Goal: Feedback & Contribution: Contribute content

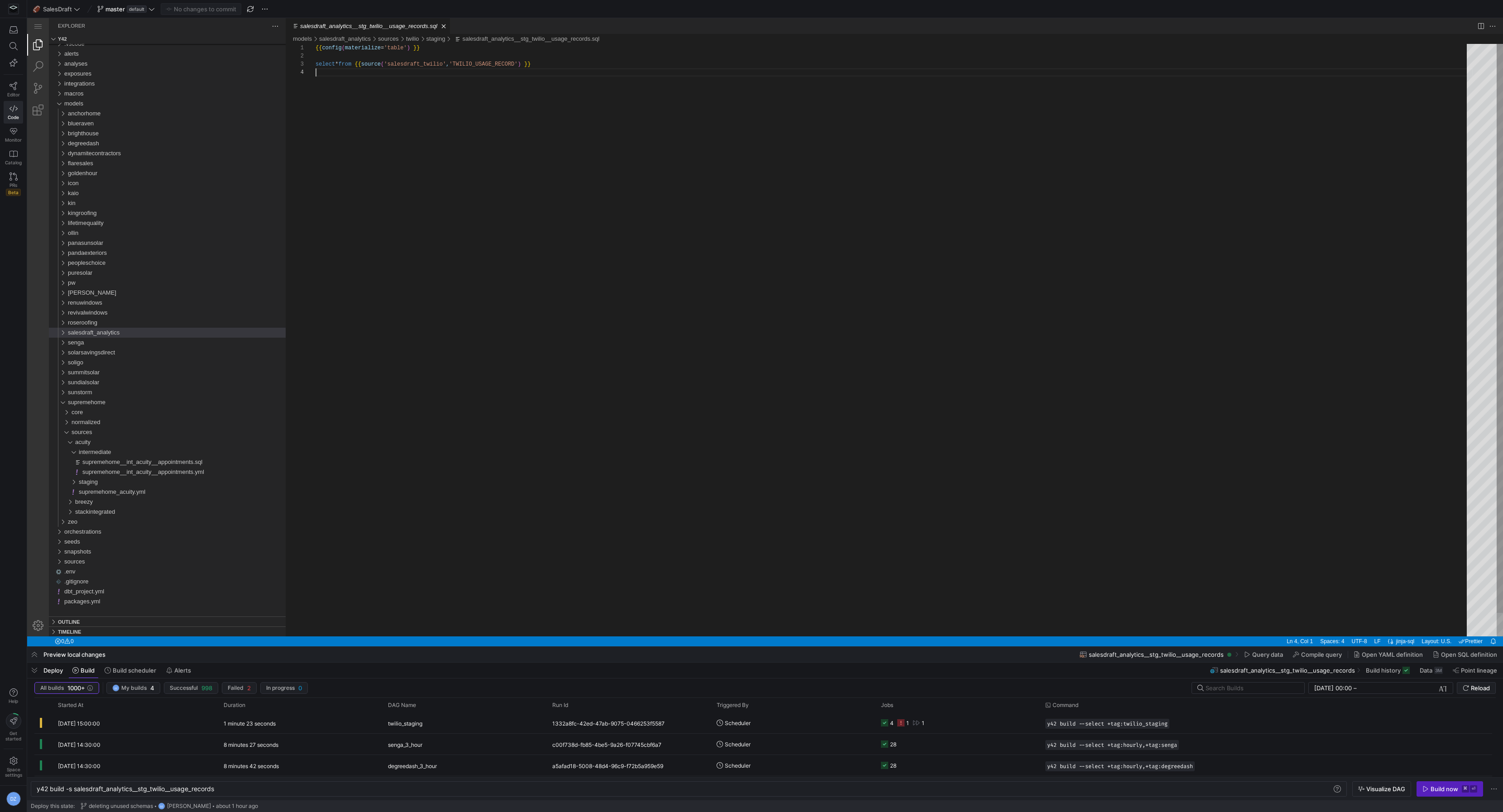
scroll to position [24, 0]
click at [84, 96] on span "macros" at bounding box center [74, 94] width 19 height 7
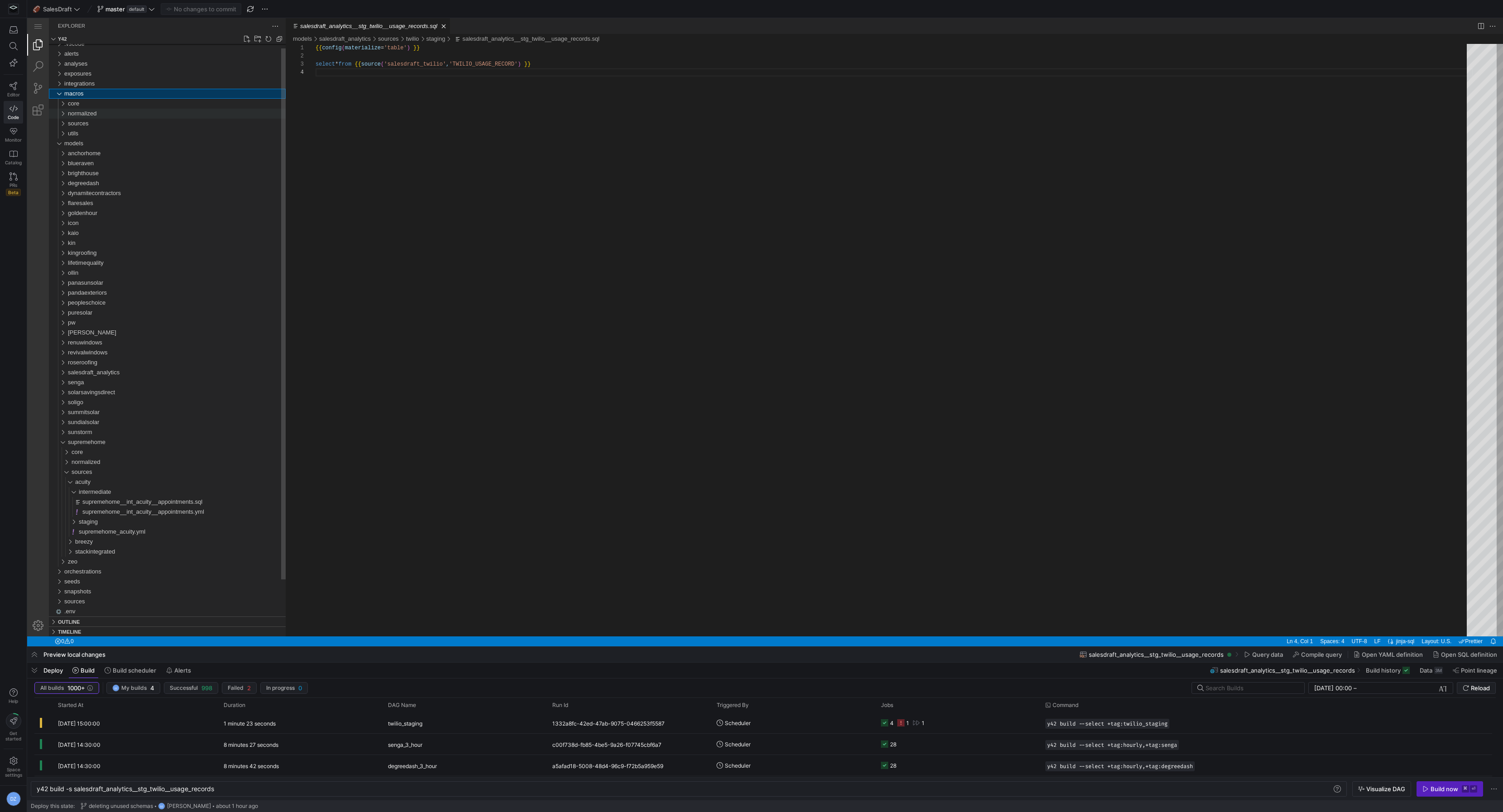
click at [90, 115] on span "normalized" at bounding box center [82, 114] width 29 height 7
click at [90, 124] on span "appointments" at bounding box center [89, 124] width 35 height 7
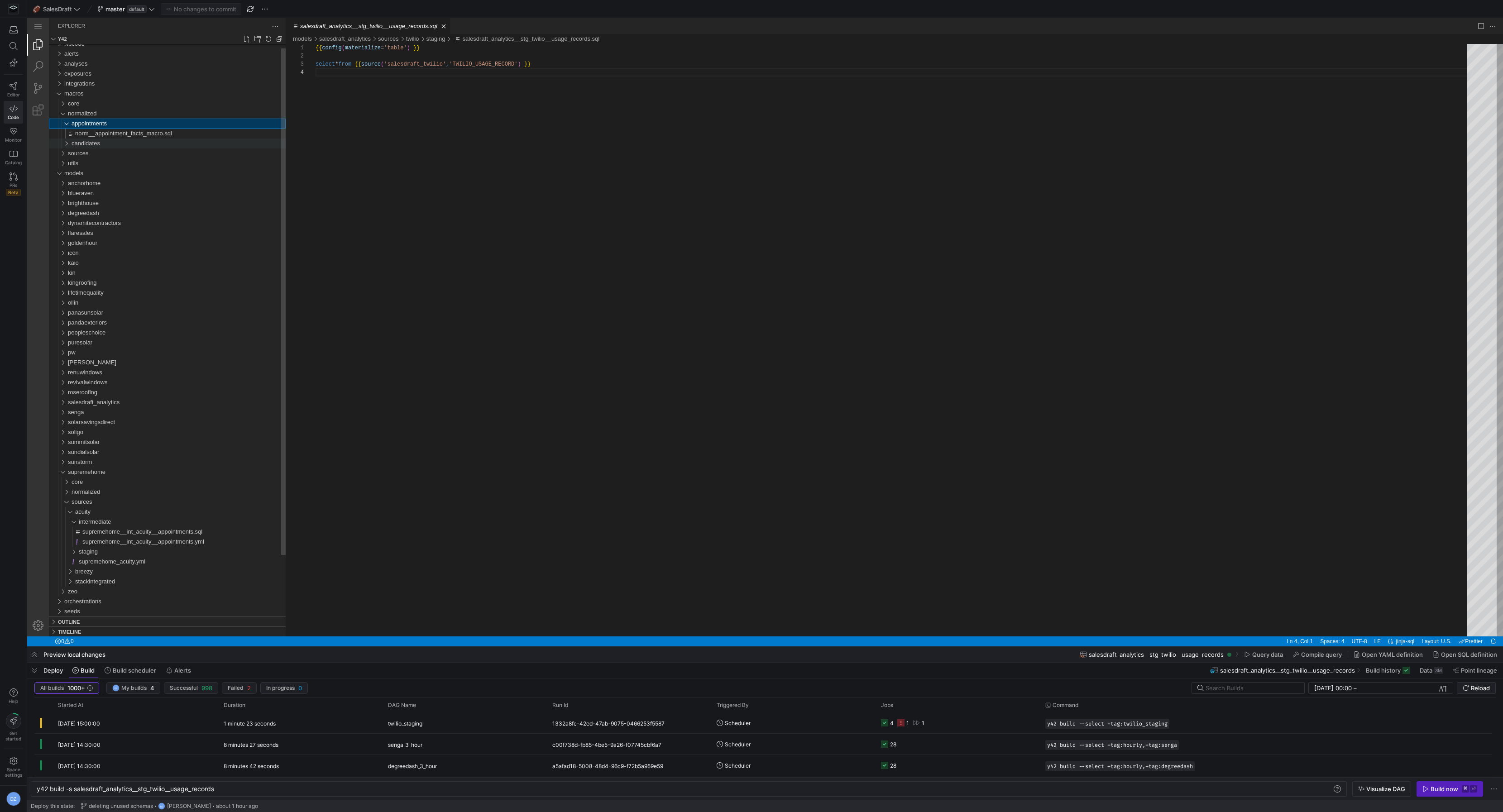
click at [109, 142] on div "candidates" at bounding box center [179, 143] width 214 height 10
click at [104, 124] on span "appointments" at bounding box center [89, 124] width 35 height 7
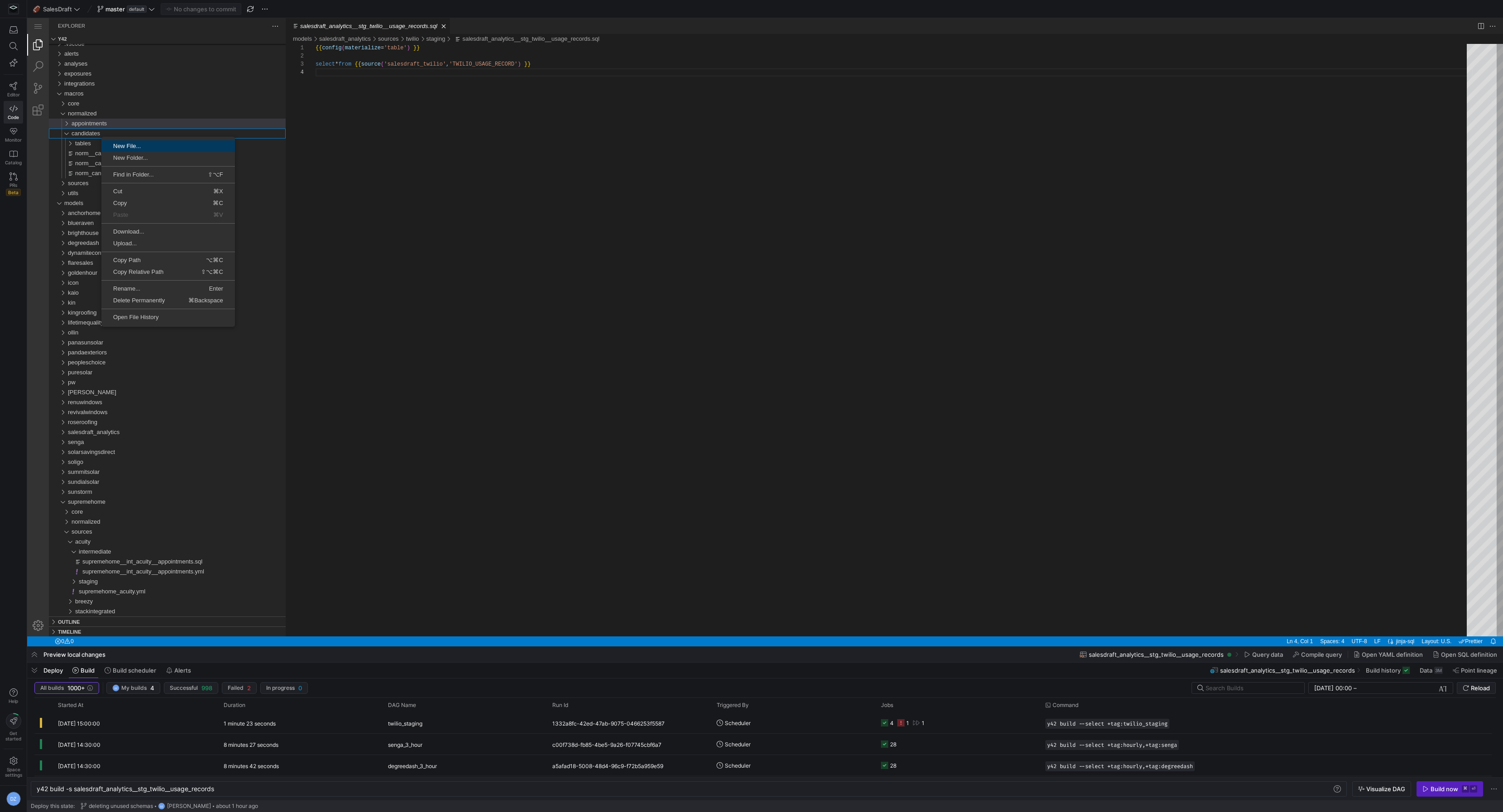
click at [159, 149] on span "New File..." at bounding box center [168, 146] width 134 height 6
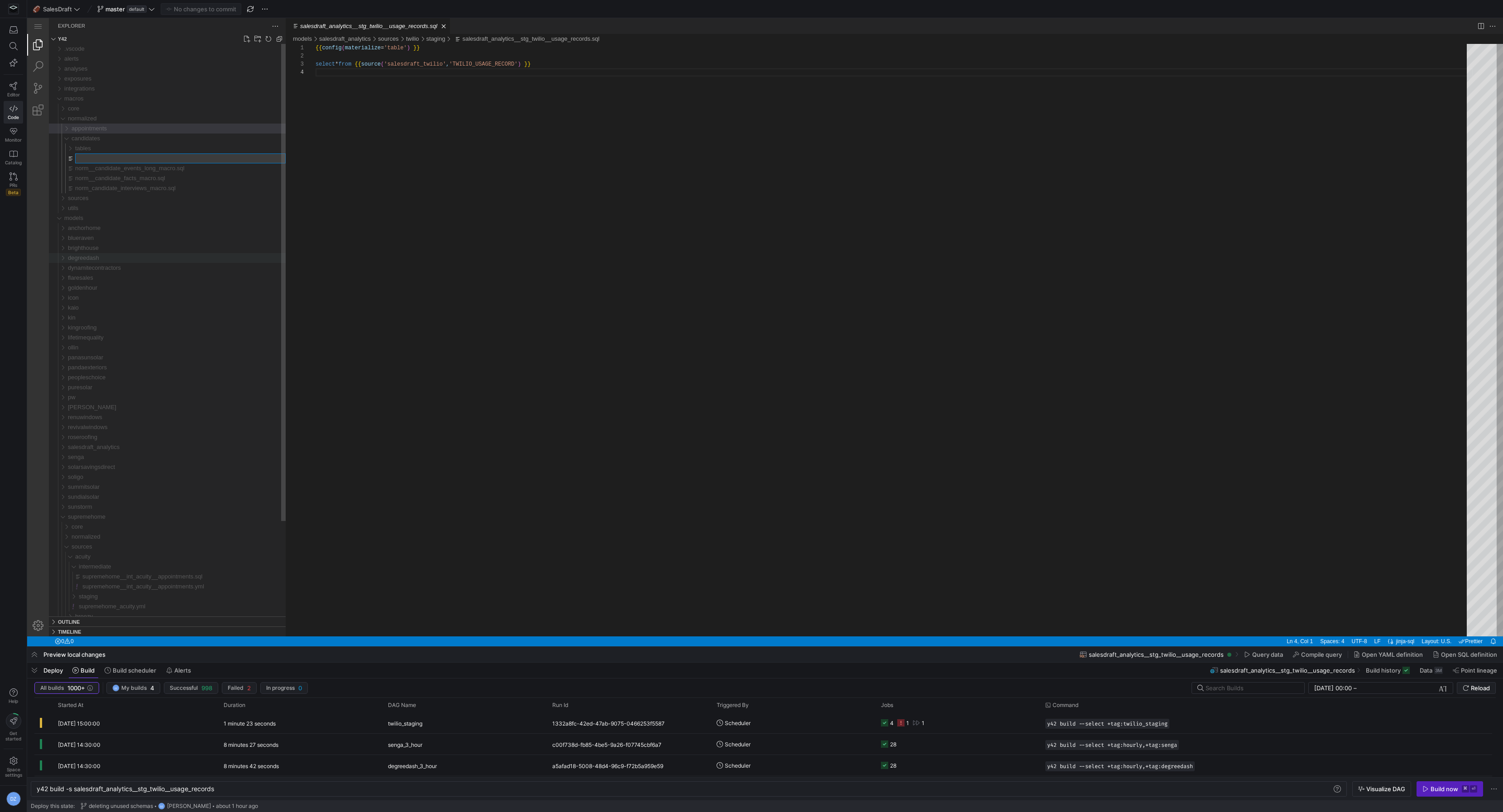
type input "norm_candidate_facts_macro_v2.sql"
type textarea "y42 build"
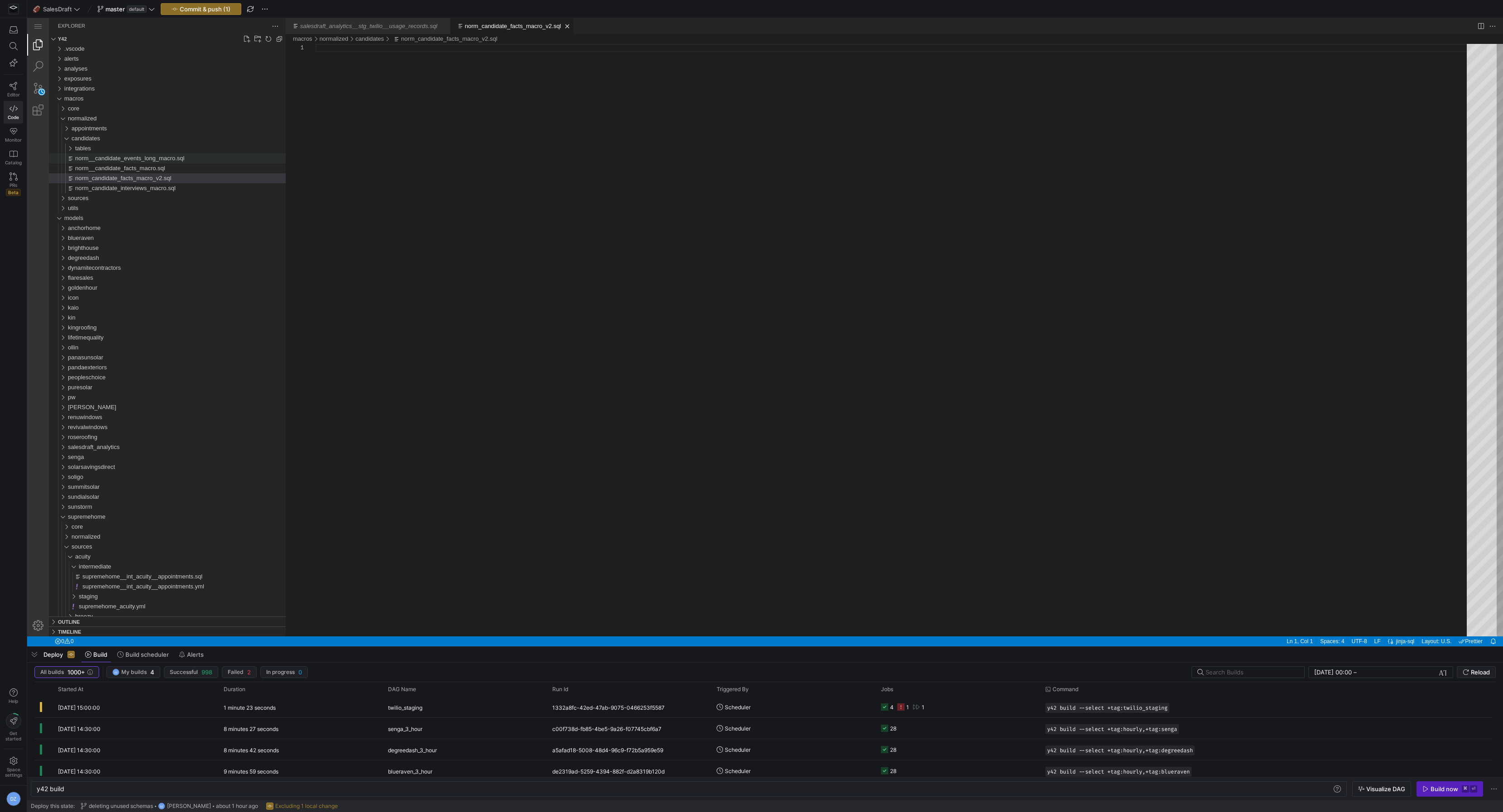
click at [466, 153] on div "norm_candidate_facts_macro_v2.sql" at bounding box center [894, 340] width 1157 height 593
click at [443, 202] on div "norm_candidate_facts_macro_v2.sql" at bounding box center [894, 340] width 1157 height 593
paste textarea "left join pipelines pl on pl.pipeline_id = p.pipeline_id left join widen w on w…"
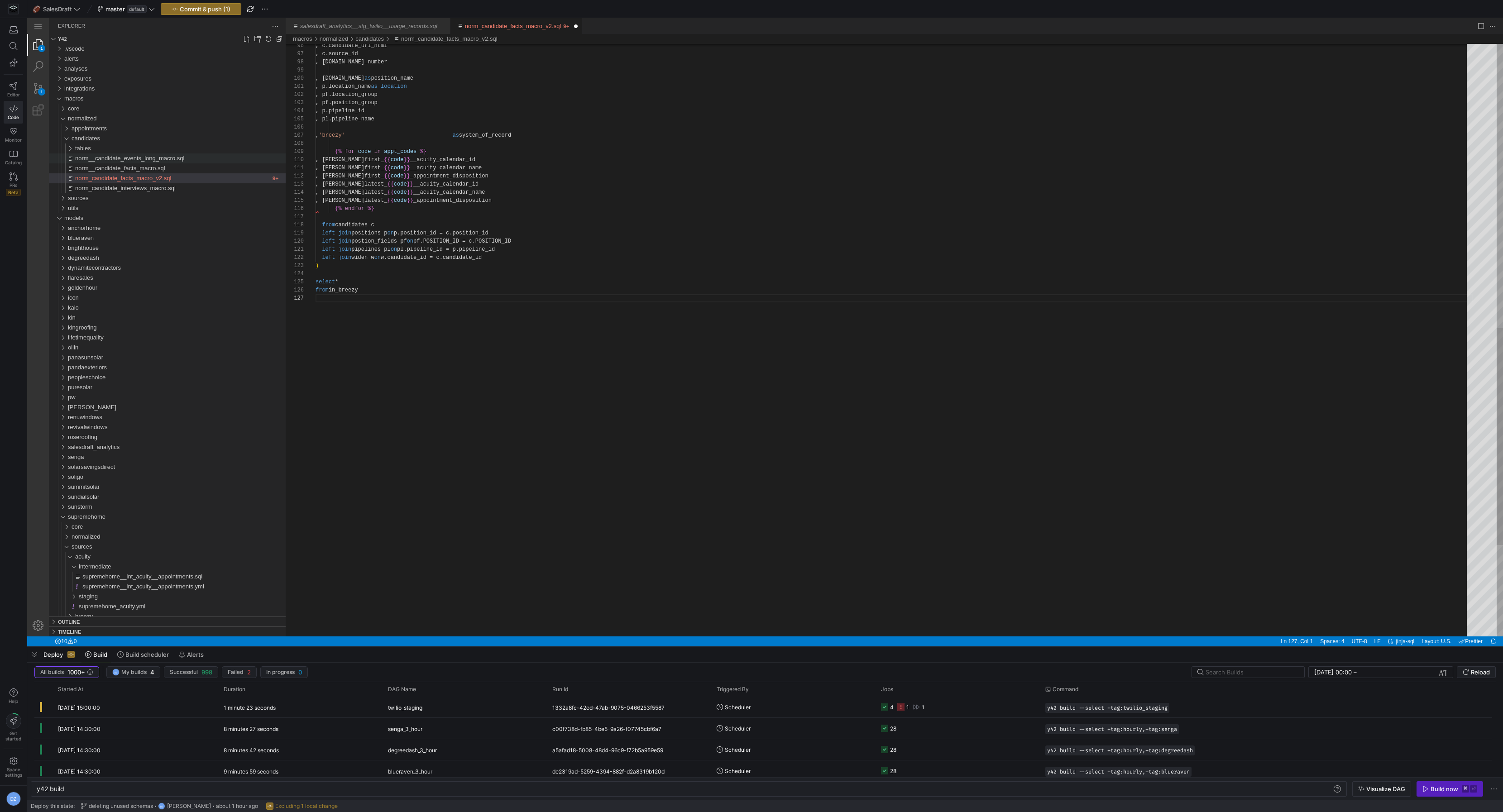
click at [419, 344] on div "from in_breezy left join positions p on p.position_id = c.position_id left join…" at bounding box center [894, 77] width 1157 height 1619
type textarea "left join pipelines pl on pl.pipeline_id = p.pipeline_id left join widen w on w…"
click at [191, 169] on div "norm__candidate_facts_macro.sql" at bounding box center [180, 168] width 211 height 10
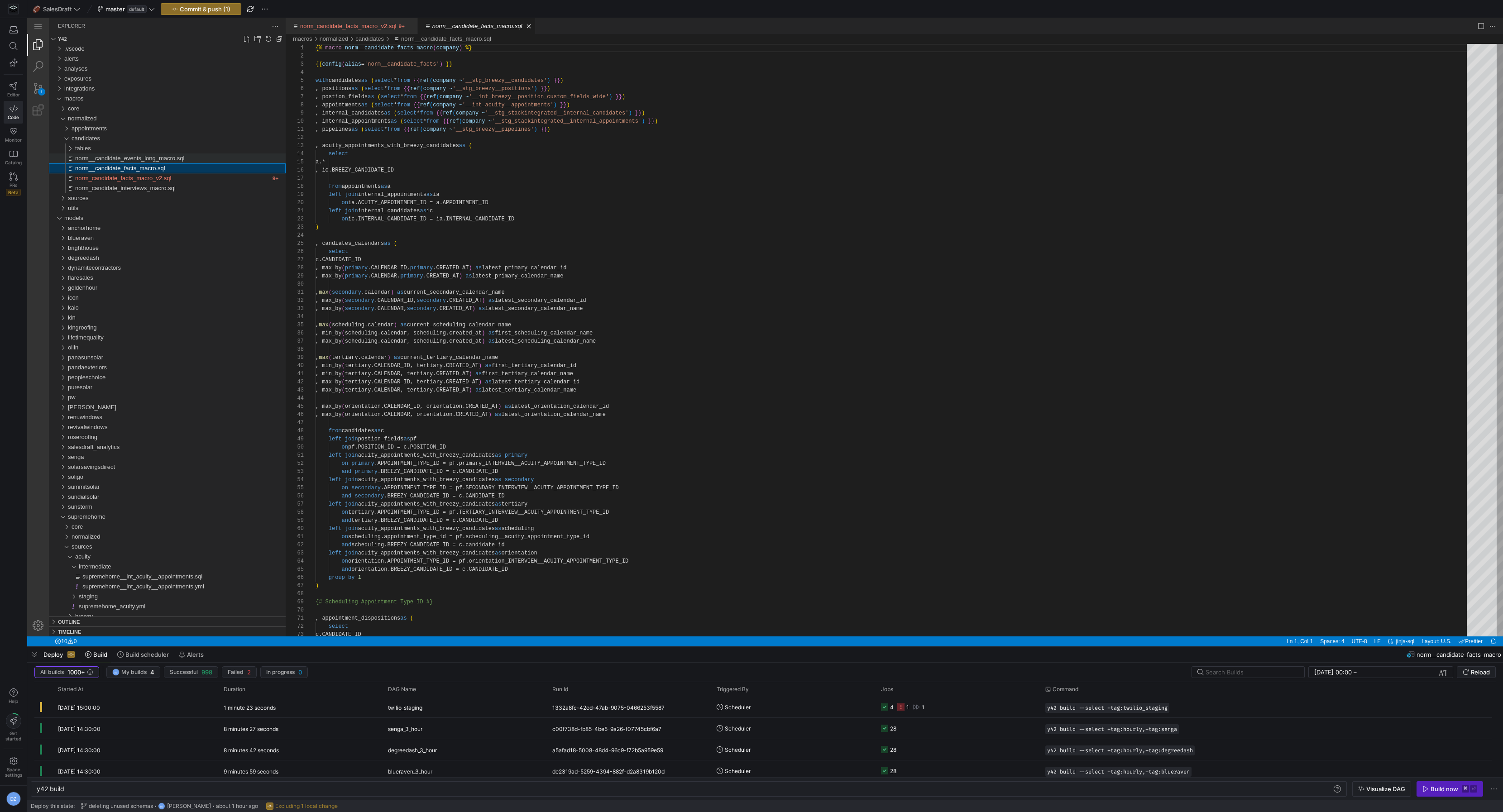
scroll to position [64, 0]
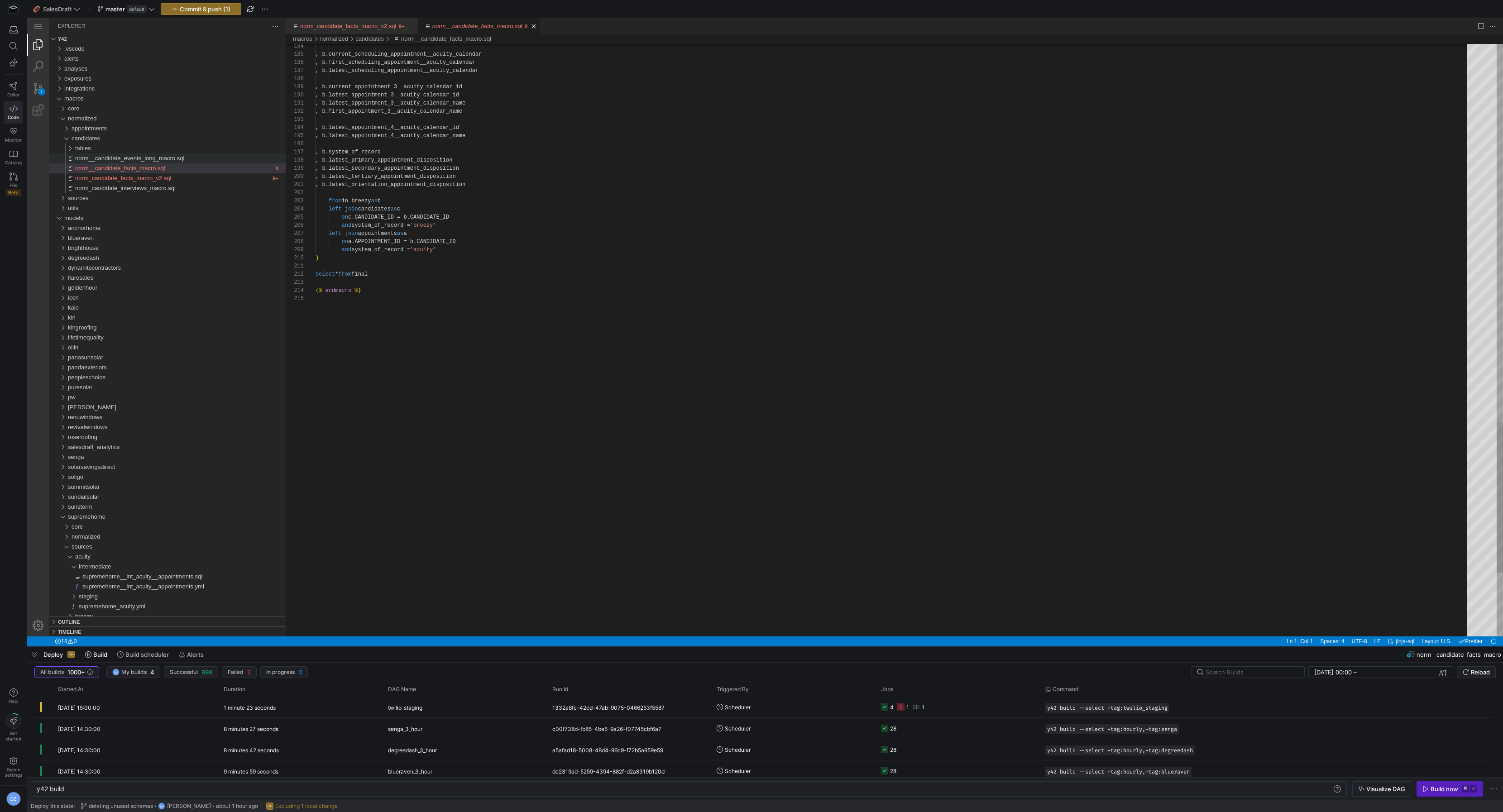
type textarea "select * from final {% endmacro %}"
drag, startPoint x: 409, startPoint y: 290, endPoint x: 251, endPoint y: 288, distance: 158.0
click at [163, 181] on span "norm_candidate_facts_macro_v2.sql" at bounding box center [123, 178] width 96 height 7
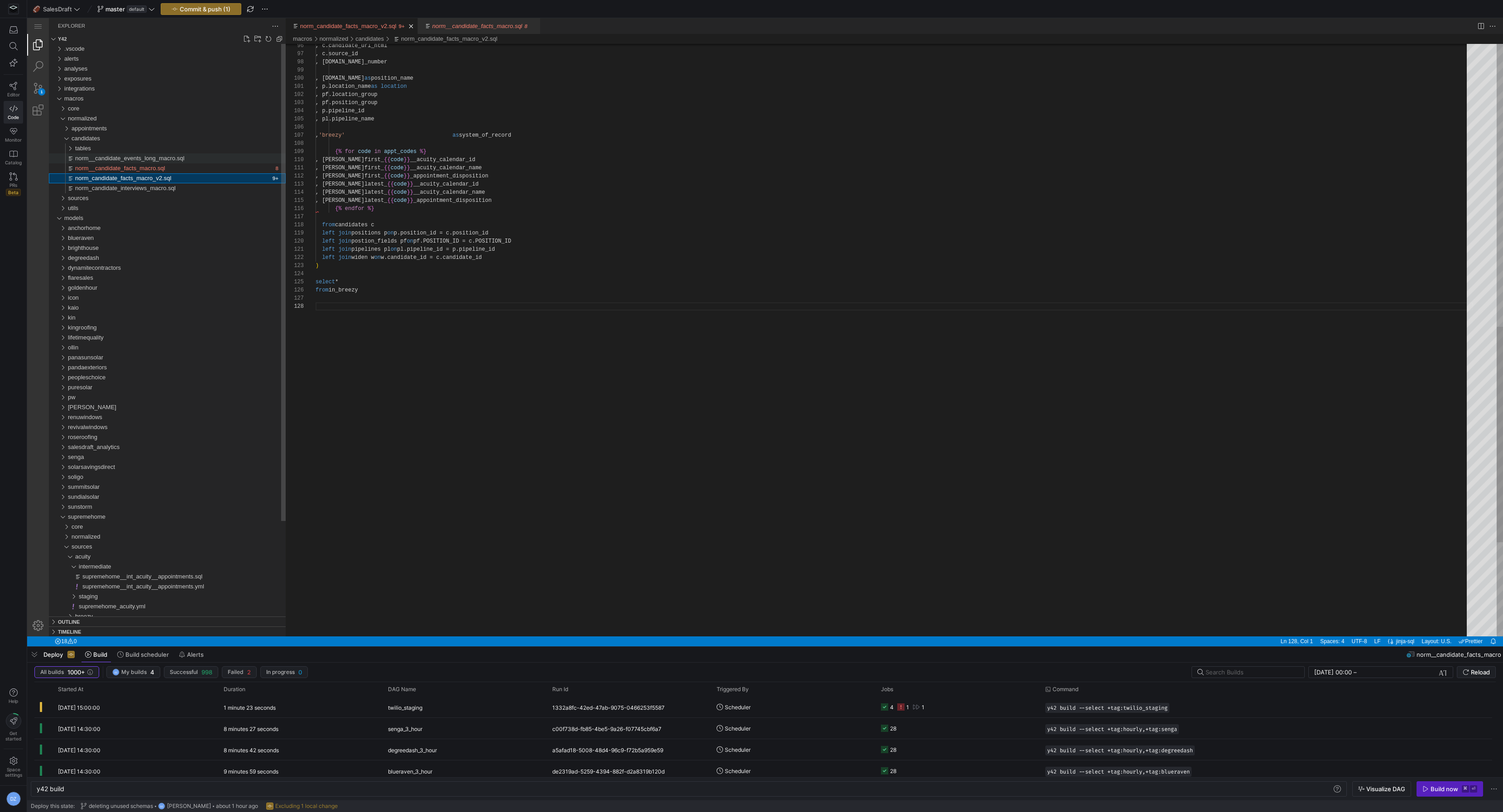
scroll to position [57, 0]
click at [405, 342] on div ", c.candidate_url_html , c.source_id , [DOMAIN_NAME]_number , [DOMAIN_NAME] as …" at bounding box center [894, 81] width 1157 height 1627
paste textarea "{% endmacro %}"
click at [530, 316] on div ", c.candidate_url_html , c.source_id , [DOMAIN_NAME]_number , [DOMAIN_NAME] as …" at bounding box center [894, 81] width 1157 height 1627
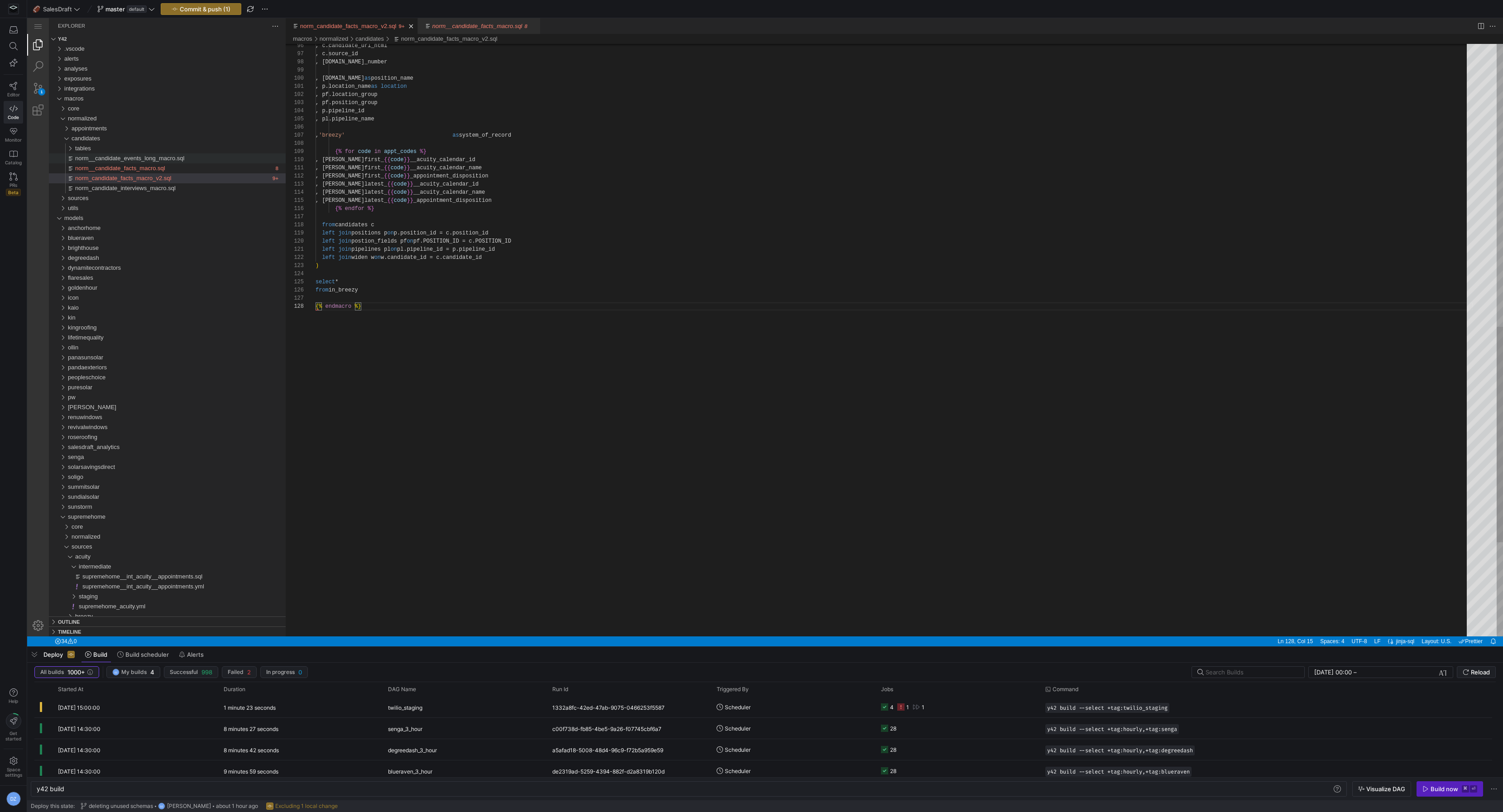
click at [664, 359] on div ", c.candidate_url_html , c.source_id , [DOMAIN_NAME]_number , [DOMAIN_NAME] as …" at bounding box center [894, 81] width 1157 height 1627
click at [623, 272] on div ", c.candidate_url_html , c.source_id , [DOMAIN_NAME]_number , [DOMAIN_NAME] as …" at bounding box center [894, 81] width 1157 height 1627
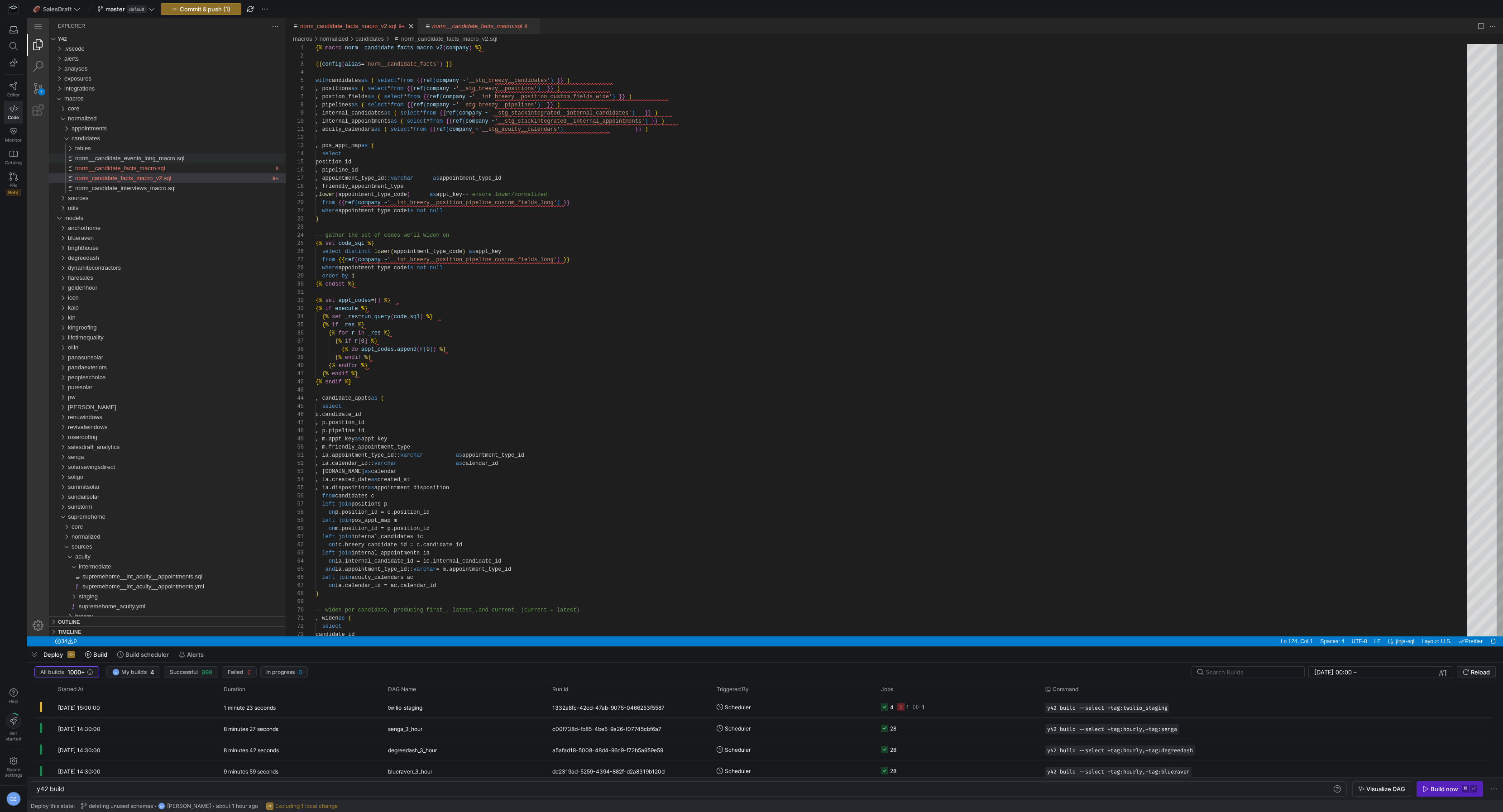
type textarea "where appointment_type_code is not null ) -- gather the set of codes we’ll wide…"
click at [185, 12] on span "Commit & push (1)" at bounding box center [205, 9] width 50 height 7
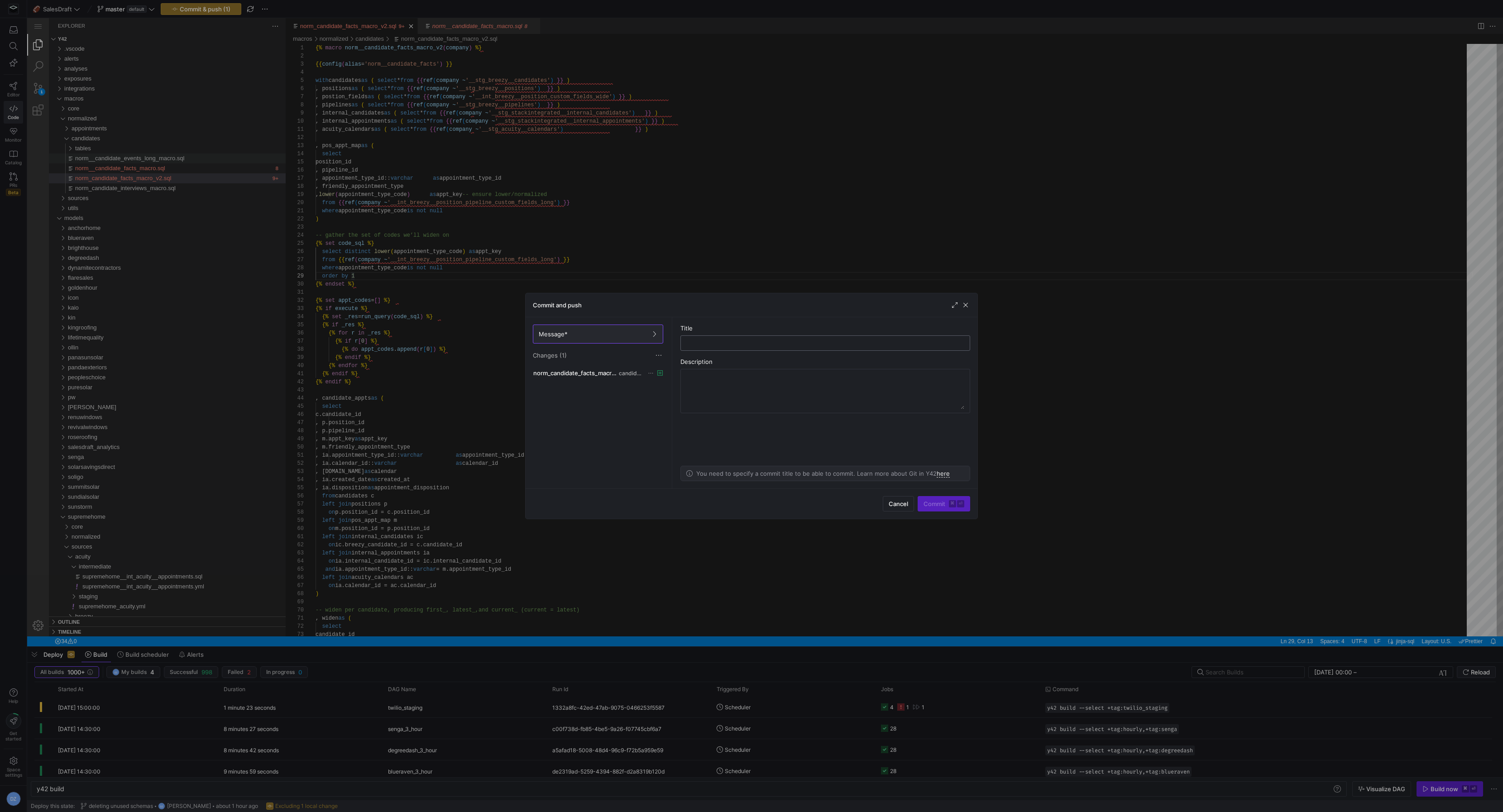
click at [708, 345] on input "text" at bounding box center [825, 343] width 274 height 7
type input "added v2 candidate facts macro"
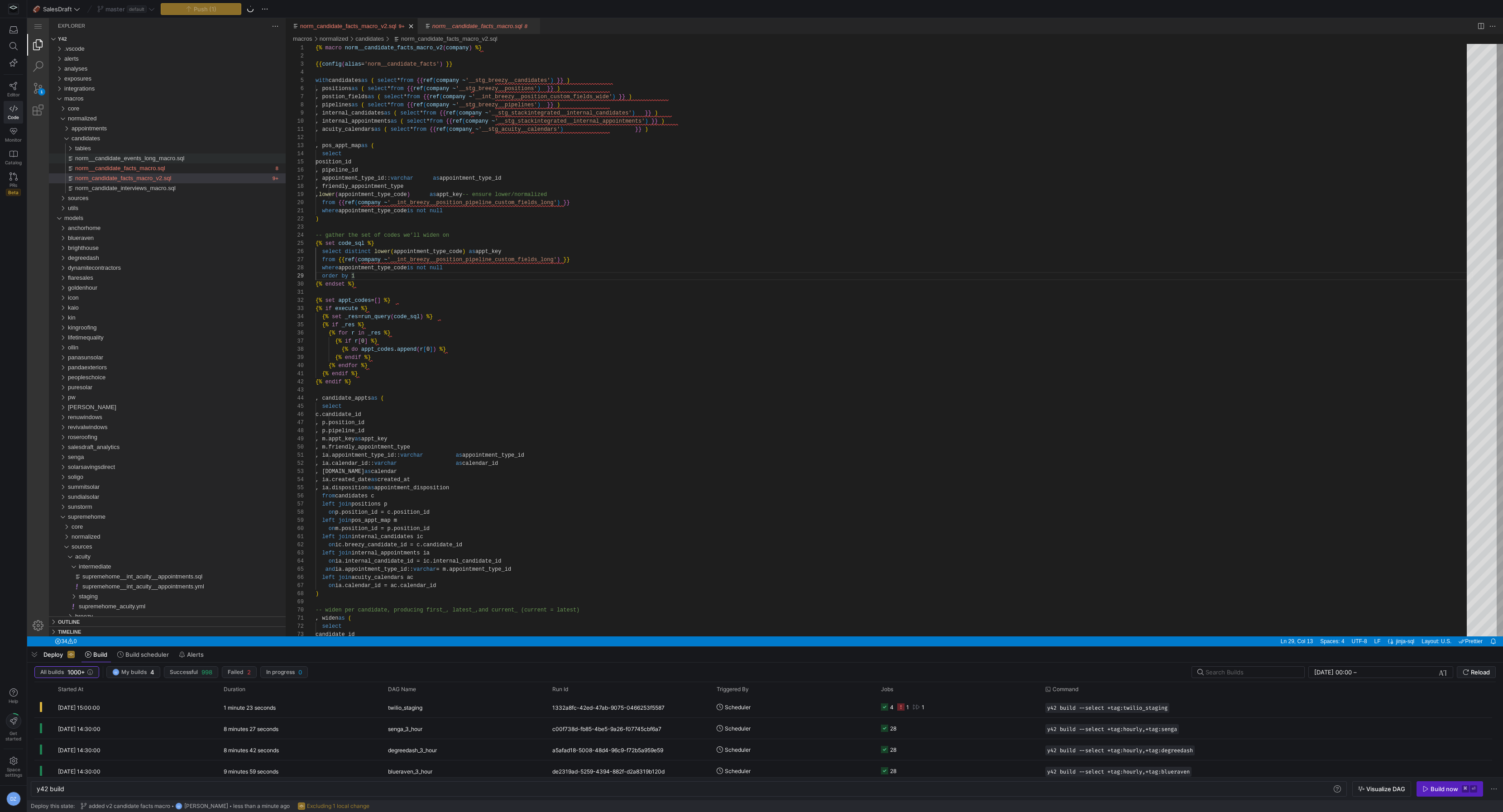
click at [538, 27] on link "Close (⌘W)" at bounding box center [534, 27] width 9 height 9
click at [429, 31] on div "norm_candidate_facts_macro_v2.sql" at bounding box center [880, 26] width 1188 height 16
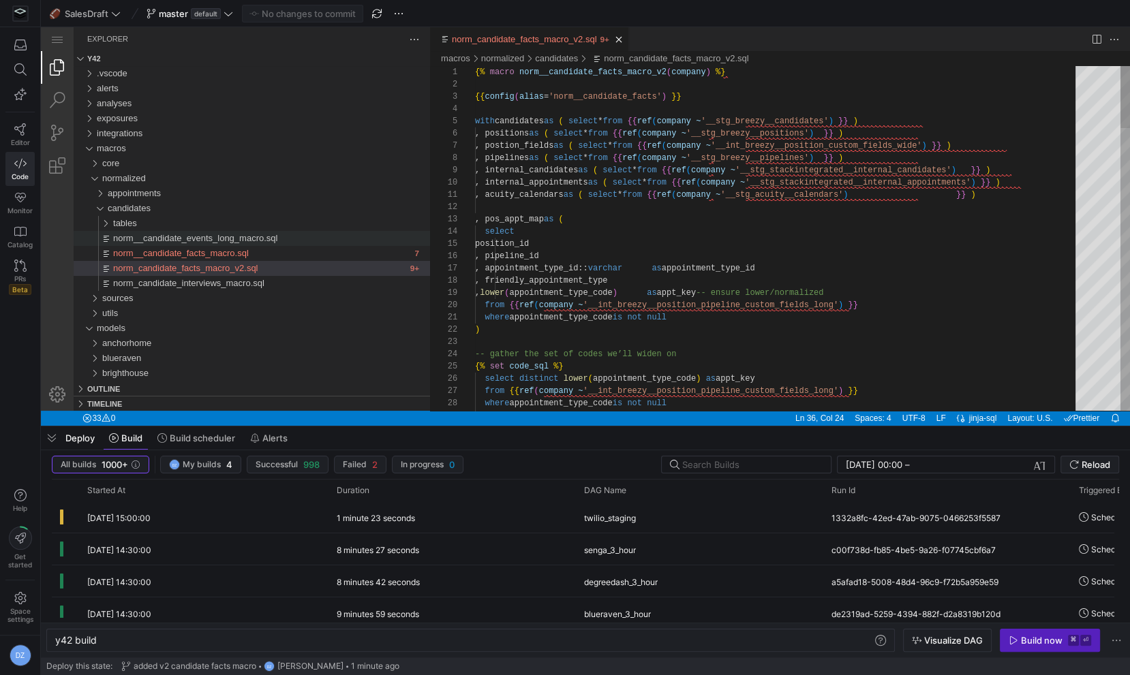
type textarea ", acuity_calendars as ( select * from {{ ref(company ~ '__stg_acuity__calendars…"
